Goal: Task Accomplishment & Management: Manage account settings

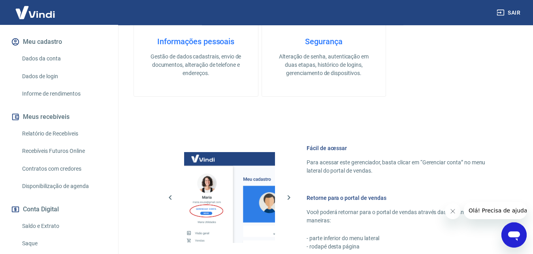
scroll to position [159, 0]
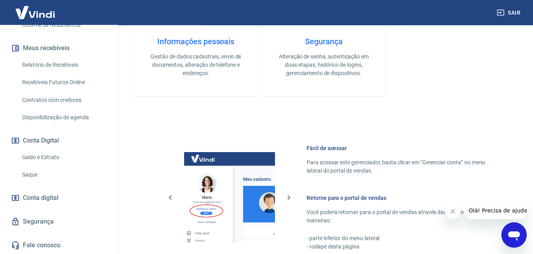
click at [78, 170] on link "Saque" at bounding box center [64, 175] width 90 height 16
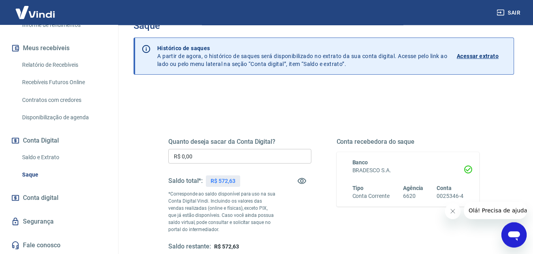
scroll to position [22, 0]
click at [111, 144] on div "Início Meu cadastro Dados da conta Dados de login Informe de rendimentos Meus r…" at bounding box center [59, 98] width 118 height 314
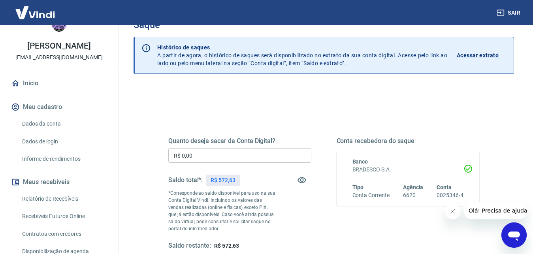
scroll to position [0, 0]
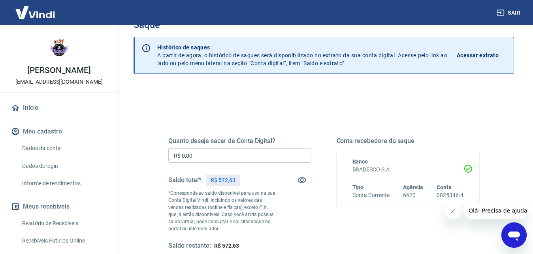
click at [66, 104] on link "Início" at bounding box center [58, 107] width 99 height 17
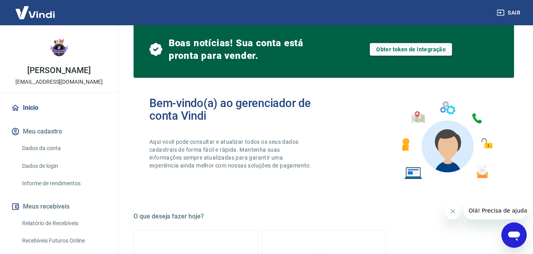
scroll to position [56, 0]
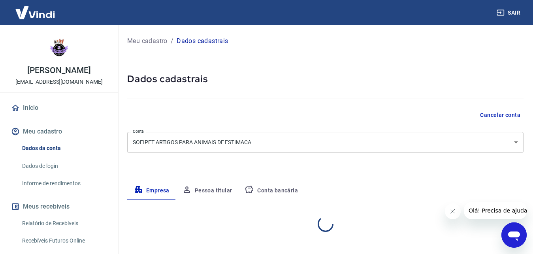
select select "SP"
click at [257, 193] on button "Conta bancária" at bounding box center [271, 191] width 66 height 19
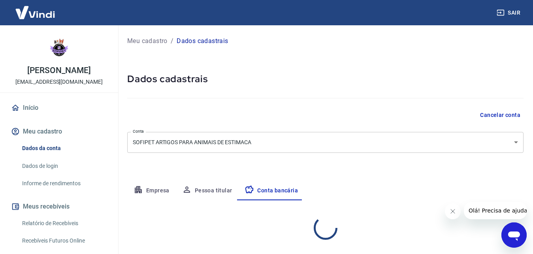
select select "1"
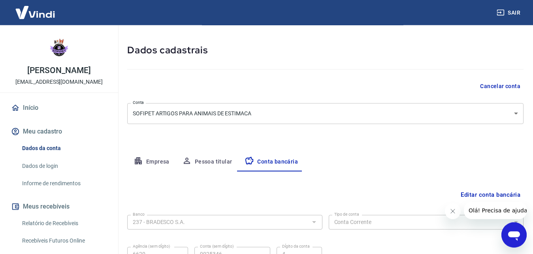
scroll to position [106, 0]
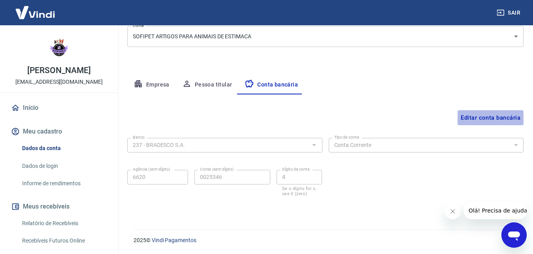
click at [486, 121] on button "Editar conta bancária" at bounding box center [491, 117] width 66 height 15
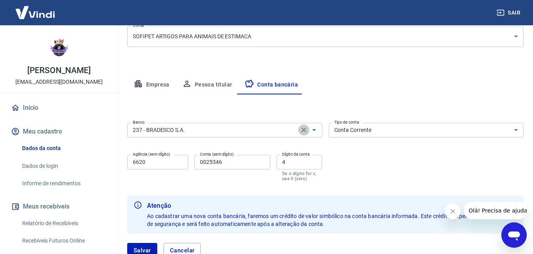
click at [308, 127] on icon "Clear" at bounding box center [304, 130] width 8 height 8
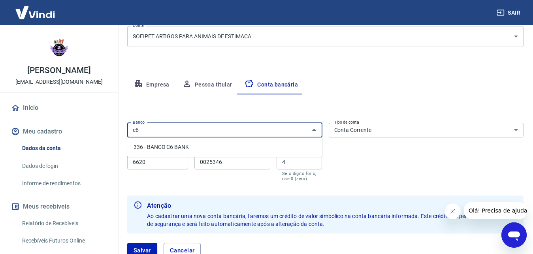
click at [293, 151] on li "336 - BANCO C6 BANK" at bounding box center [224, 147] width 195 height 13
type input "336 - BANCO C6 BANK"
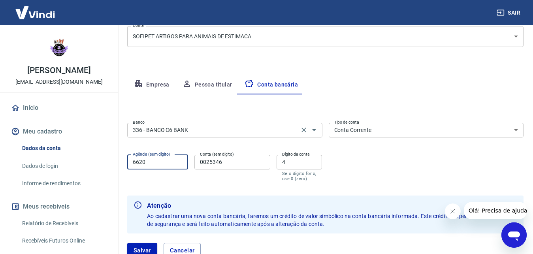
drag, startPoint x: 157, startPoint y: 158, endPoint x: 101, endPoint y: 161, distance: 55.8
click at [127, 161] on input "6620" at bounding box center [157, 162] width 61 height 15
type input "0001"
type input "24625402"
click at [305, 164] on input "4" at bounding box center [299, 162] width 45 height 15
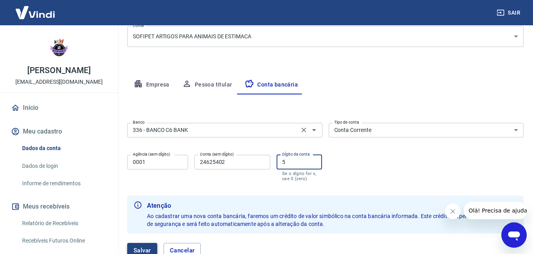
type input "5"
click at [148, 249] on button "Salvar" at bounding box center [142, 250] width 30 height 15
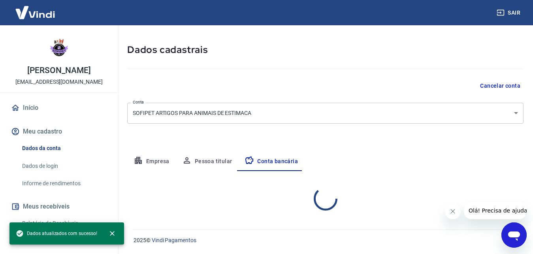
scroll to position [29, 0]
select select "1"
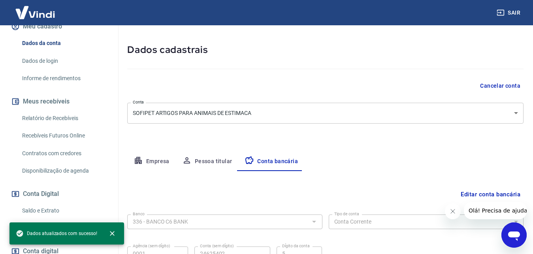
scroll to position [104, 0]
click at [108, 198] on div "Início Meu cadastro Dados da conta Dados de login Informe de rendimentos Meus r…" at bounding box center [59, 152] width 118 height 314
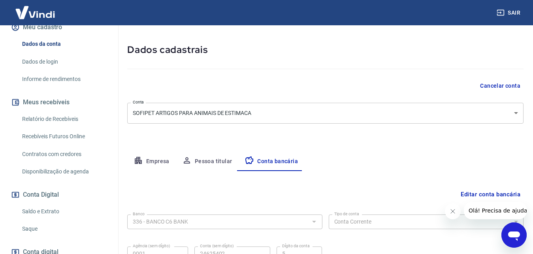
scroll to position [117, 0]
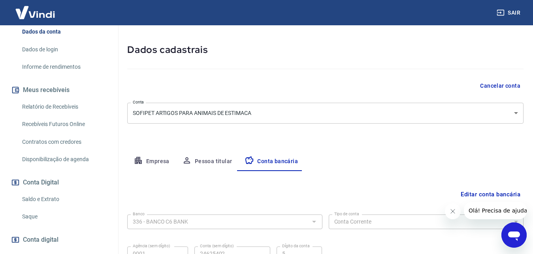
click at [75, 213] on link "Saque" at bounding box center [64, 217] width 90 height 16
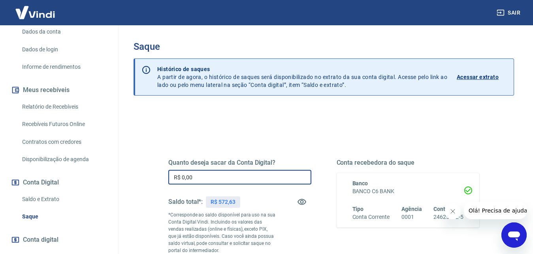
click at [207, 178] on input "R$ 0,00" at bounding box center [239, 177] width 143 height 15
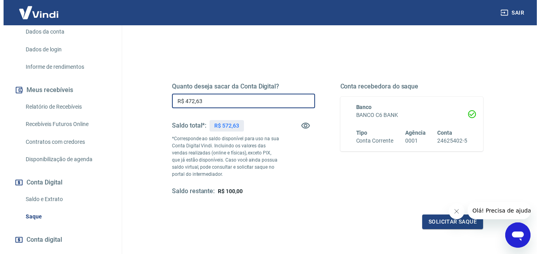
scroll to position [79, 0]
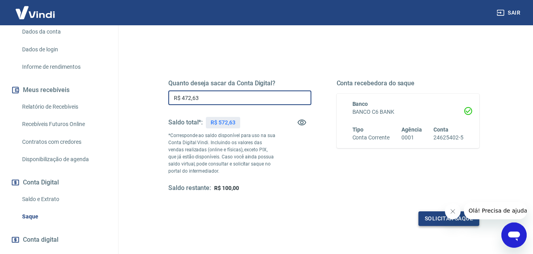
type input "R$ 472,63"
click at [425, 216] on button "Solicitar saque" at bounding box center [449, 219] width 61 height 15
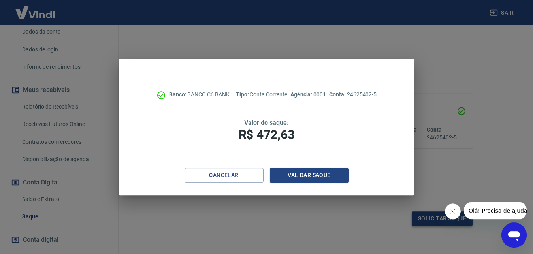
click at [425, 216] on div "Banco: BANCO C6 BANK Tipo: Conta Corrente Agência: 0001 Conta: 24625402-5 Valor…" at bounding box center [266, 127] width 533 height 254
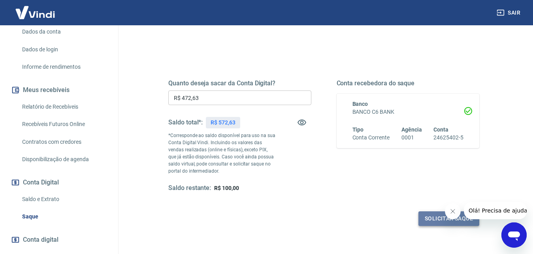
click at [431, 222] on button "Solicitar saque" at bounding box center [449, 219] width 61 height 15
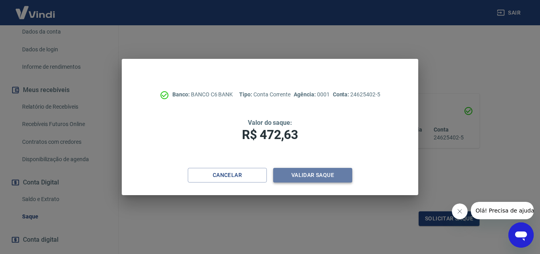
click at [333, 175] on button "Validar saque" at bounding box center [312, 175] width 79 height 15
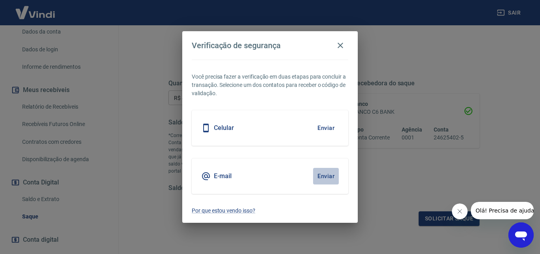
click at [331, 174] on button "Enviar" at bounding box center [326, 176] width 26 height 17
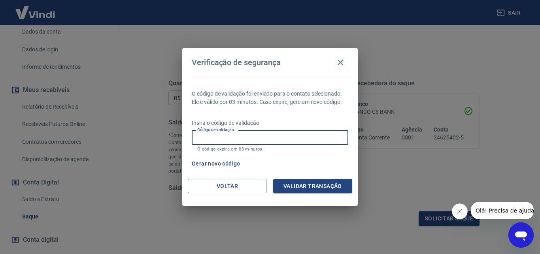
click at [272, 143] on input "Código de validação" at bounding box center [270, 137] width 157 height 15
type input "748279"
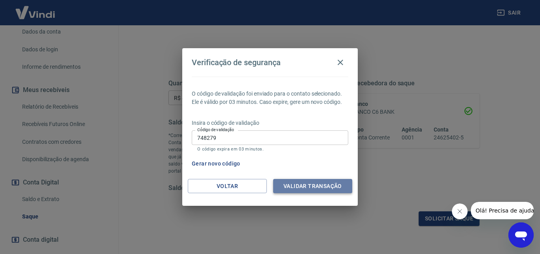
click at [311, 180] on button "Validar transação" at bounding box center [312, 186] width 79 height 15
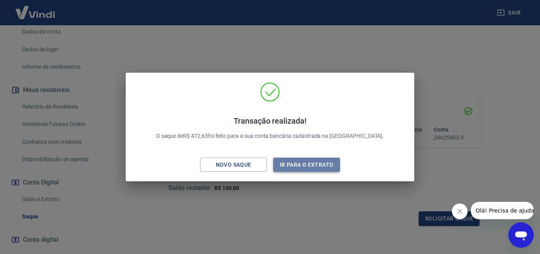
drag, startPoint x: 310, startPoint y: 171, endPoint x: 295, endPoint y: 166, distance: 16.4
click at [295, 166] on button "Ir para o extrato" at bounding box center [306, 165] width 67 height 15
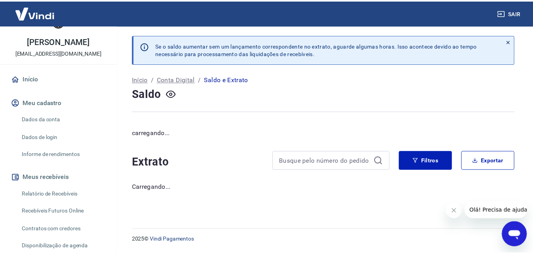
scroll to position [11, 0]
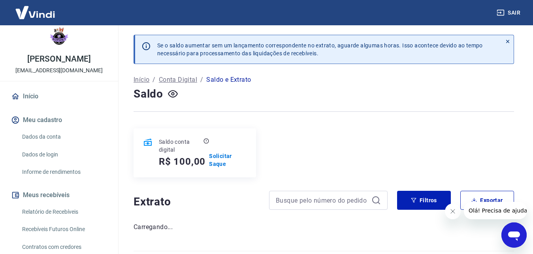
click at [69, 96] on link "Início" at bounding box center [58, 96] width 99 height 17
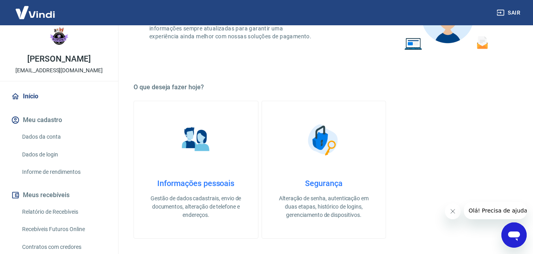
scroll to position [165, 0]
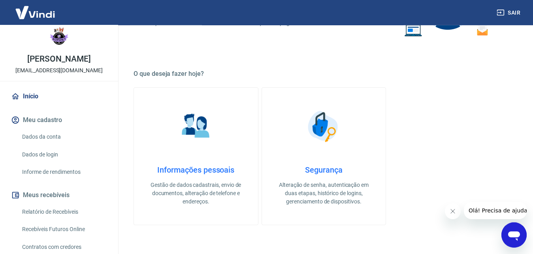
click at [196, 136] on img at bounding box center [196, 127] width 40 height 40
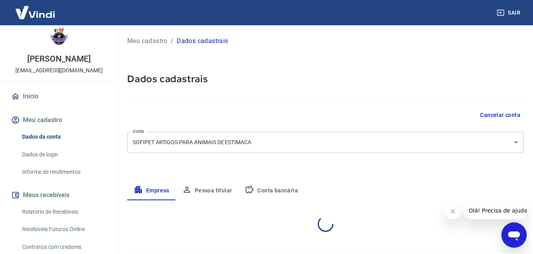
select select "SP"
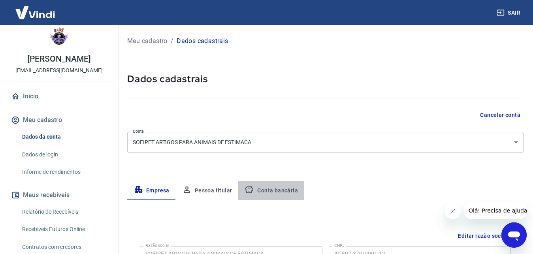
click at [279, 194] on button "Conta bancária" at bounding box center [271, 191] width 66 height 19
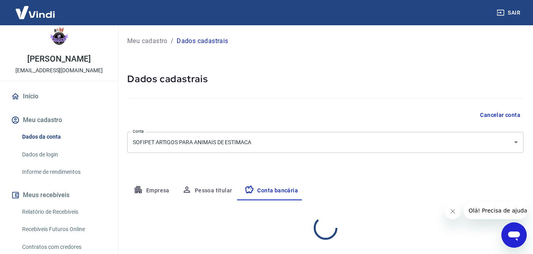
select select "1"
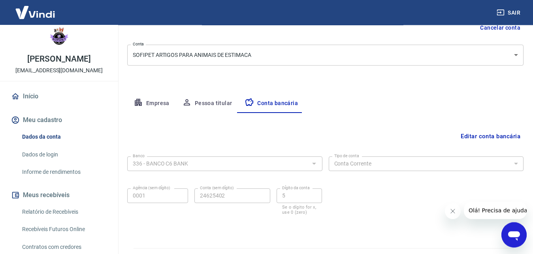
scroll to position [89, 0]
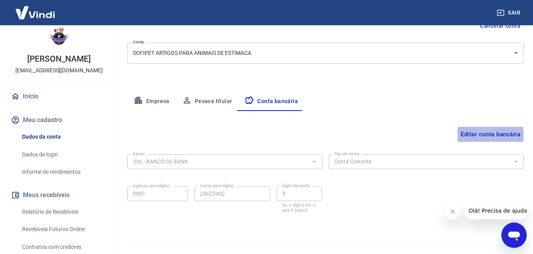
click at [492, 140] on button "Editar conta bancária" at bounding box center [491, 134] width 66 height 15
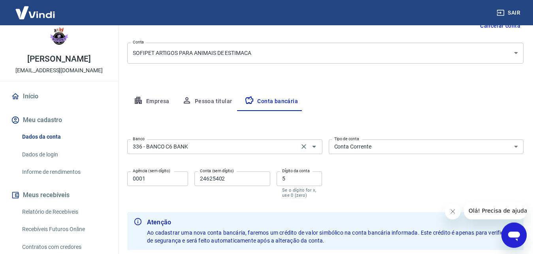
click at [231, 143] on input "336 - BANCO C6 BANK" at bounding box center [213, 147] width 167 height 10
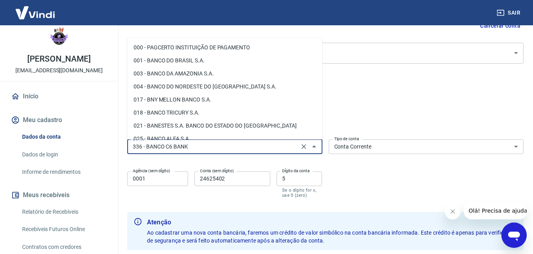
click at [231, 143] on input "336 - BANCO C6 BANK" at bounding box center [213, 147] width 167 height 10
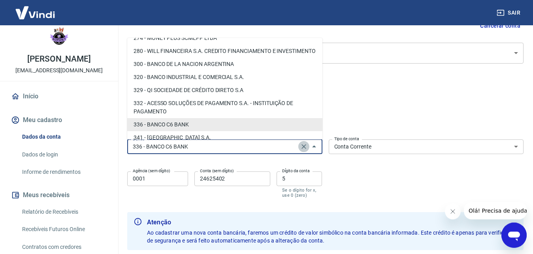
click at [308, 145] on icon "Clear" at bounding box center [304, 147] width 8 height 8
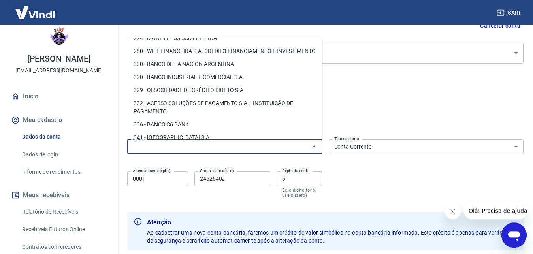
scroll to position [0, 0]
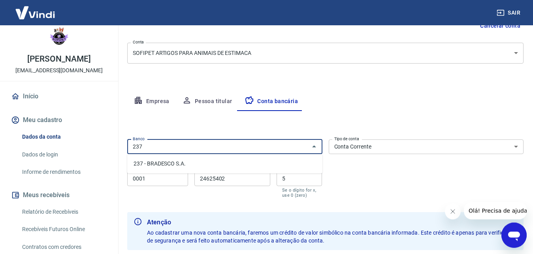
click at [285, 157] on ul "237 - BRADESCO S.A." at bounding box center [224, 163] width 195 height 19
click at [159, 161] on li "237 - BRADESCO S.A." at bounding box center [224, 163] width 195 height 13
type input "237 - BRADESCO S.A."
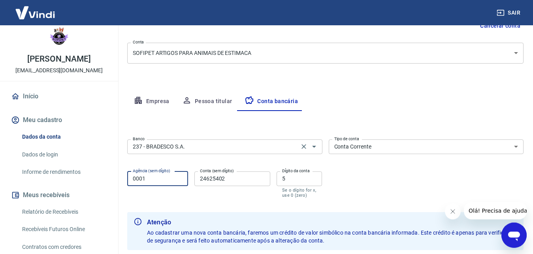
click at [151, 184] on input "0001" at bounding box center [157, 179] width 61 height 15
type input "6620"
type input "0025346"
click at [201, 190] on div "Conta (sem dígito) 0025346 Conta (sem dígito)" at bounding box center [233, 185] width 76 height 26
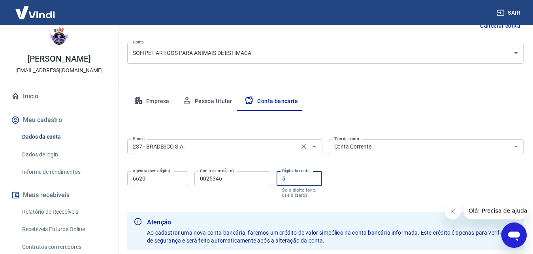
click at [290, 182] on input "5" at bounding box center [299, 179] width 45 height 15
type input "4"
click at [377, 174] on div "Banco 237 - BRADESCO S.A. Banco Tipo de conta Conta Corrente Conta Poupança Tip…" at bounding box center [325, 167] width 397 height 63
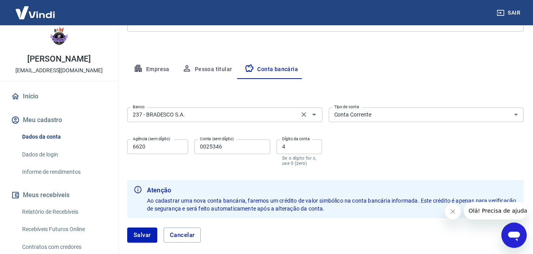
scroll to position [163, 0]
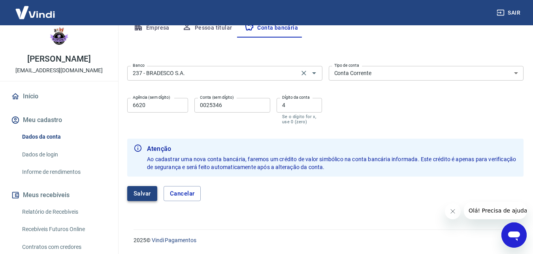
click at [155, 190] on button "Salvar" at bounding box center [142, 193] width 30 height 15
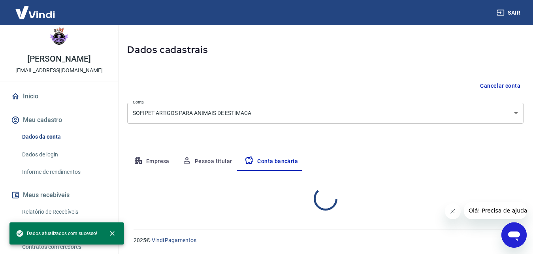
scroll to position [29, 0]
select select "1"
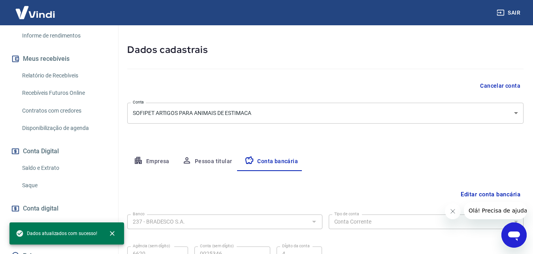
scroll to position [159, 0]
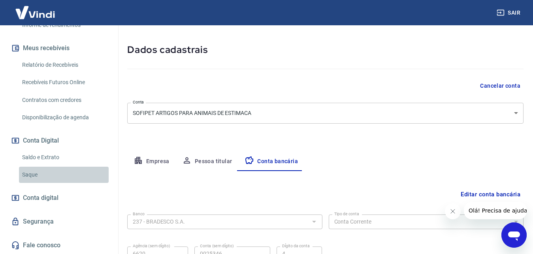
click at [81, 178] on link "Saque" at bounding box center [64, 175] width 90 height 16
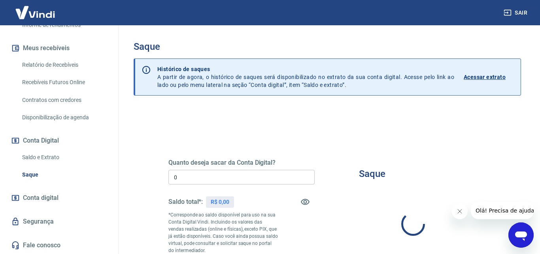
type input "R$ 0,00"
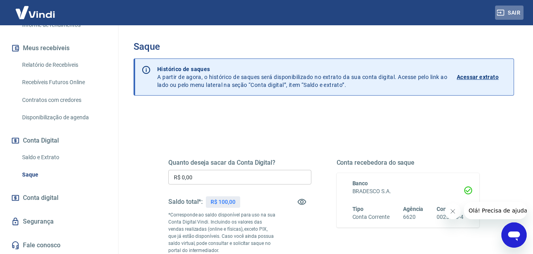
click at [506, 11] on button "Sair" at bounding box center [509, 13] width 28 height 15
